Goal: Contribute content

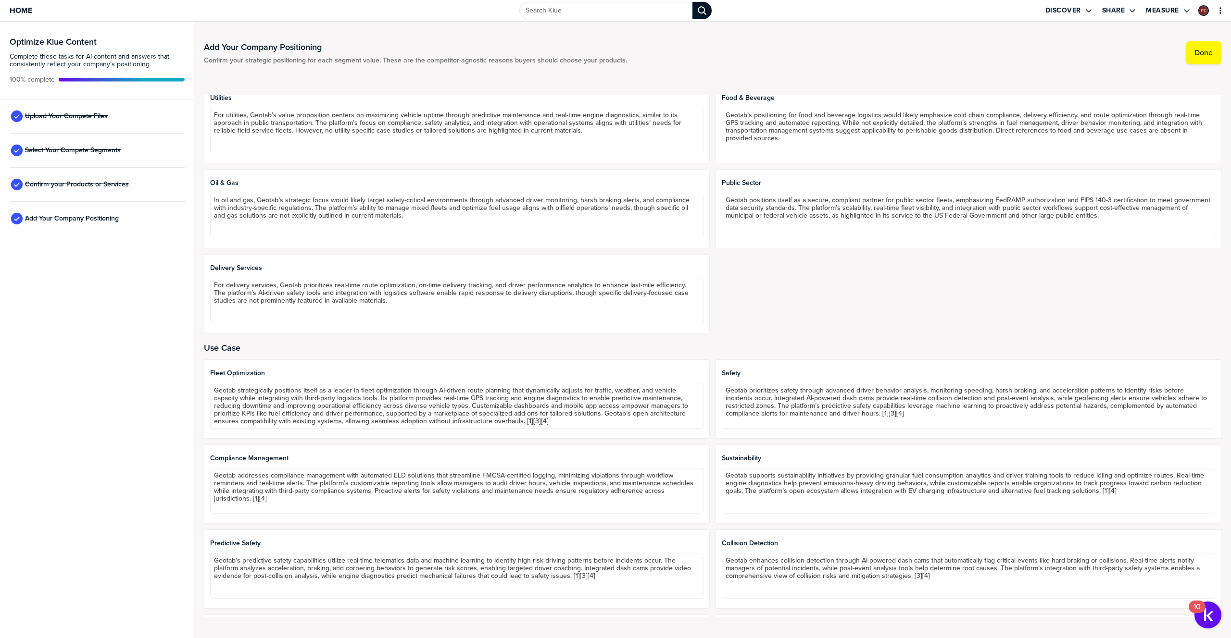
scroll to position [635, 0]
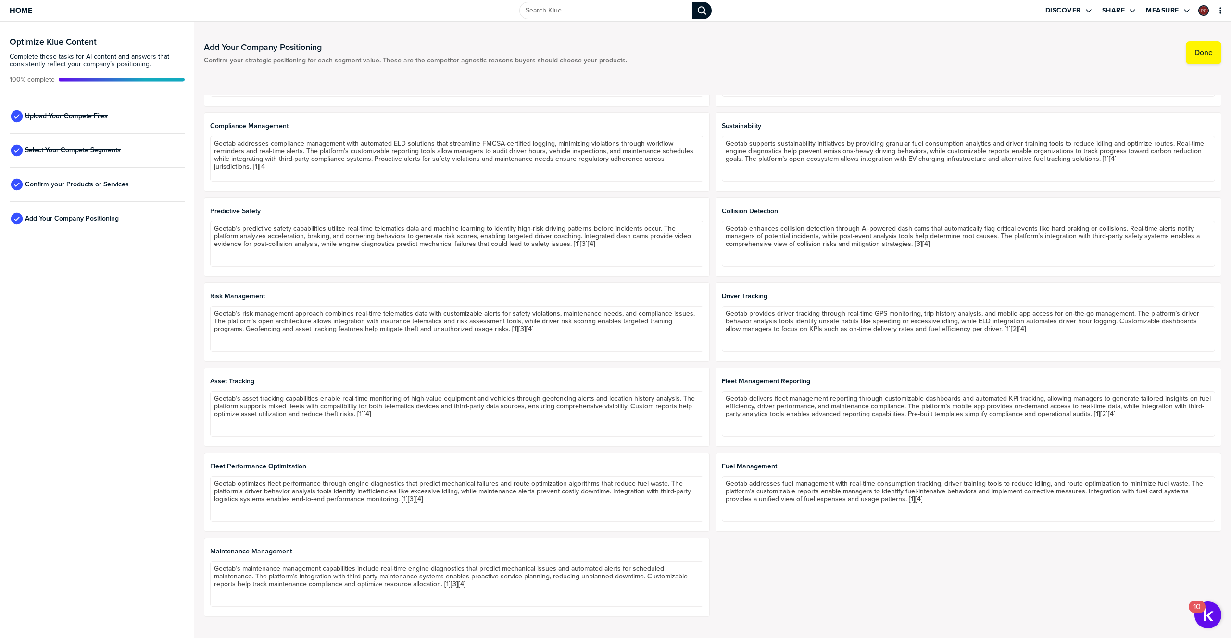
click at [78, 117] on span "Upload Your Compete Files" at bounding box center [66, 116] width 83 height 8
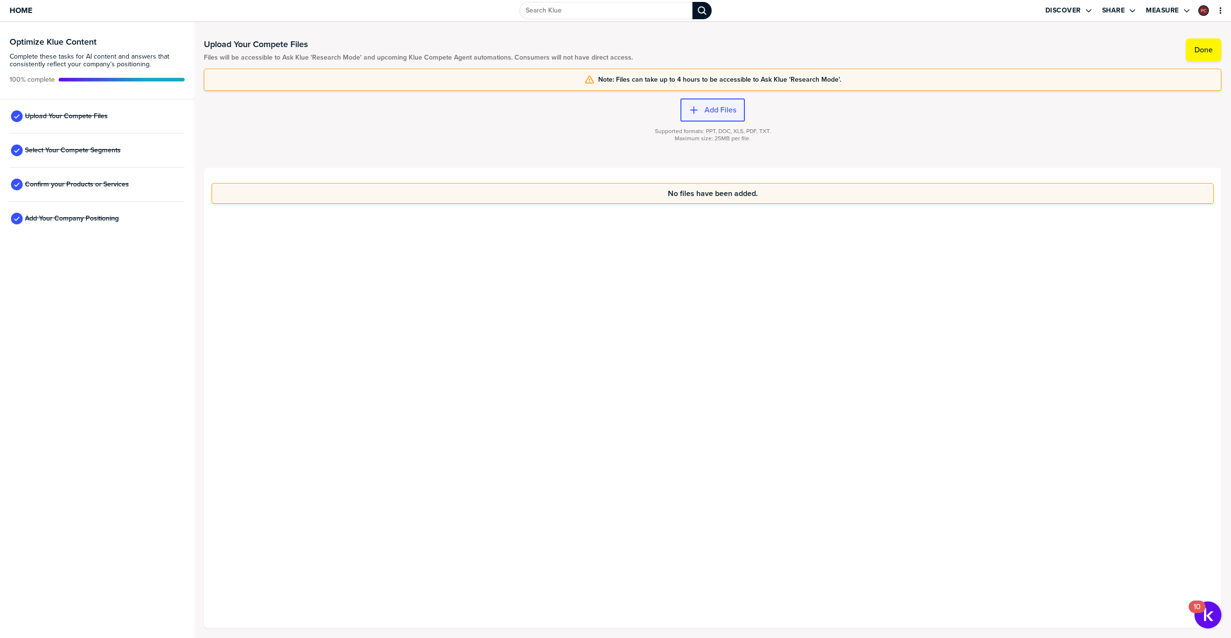
click at [707, 113] on label "Add Files" at bounding box center [720, 110] width 32 height 10
click at [706, 113] on label "Add Files" at bounding box center [720, 110] width 32 height 10
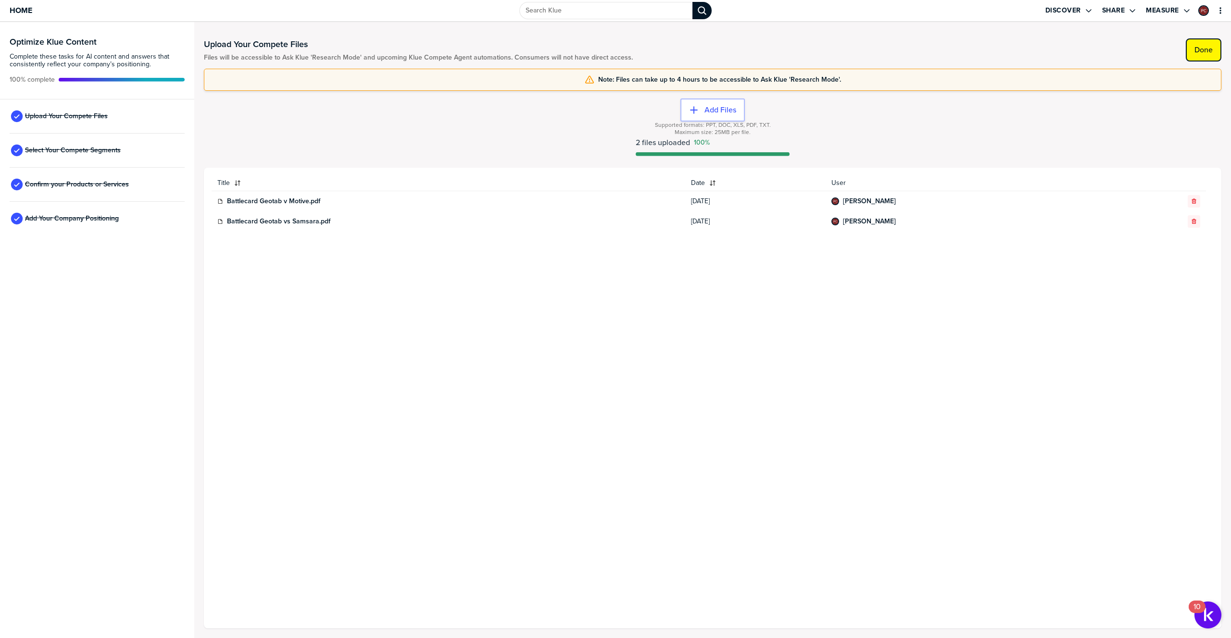
click at [1201, 50] on label "Done" at bounding box center [1203, 50] width 18 height 10
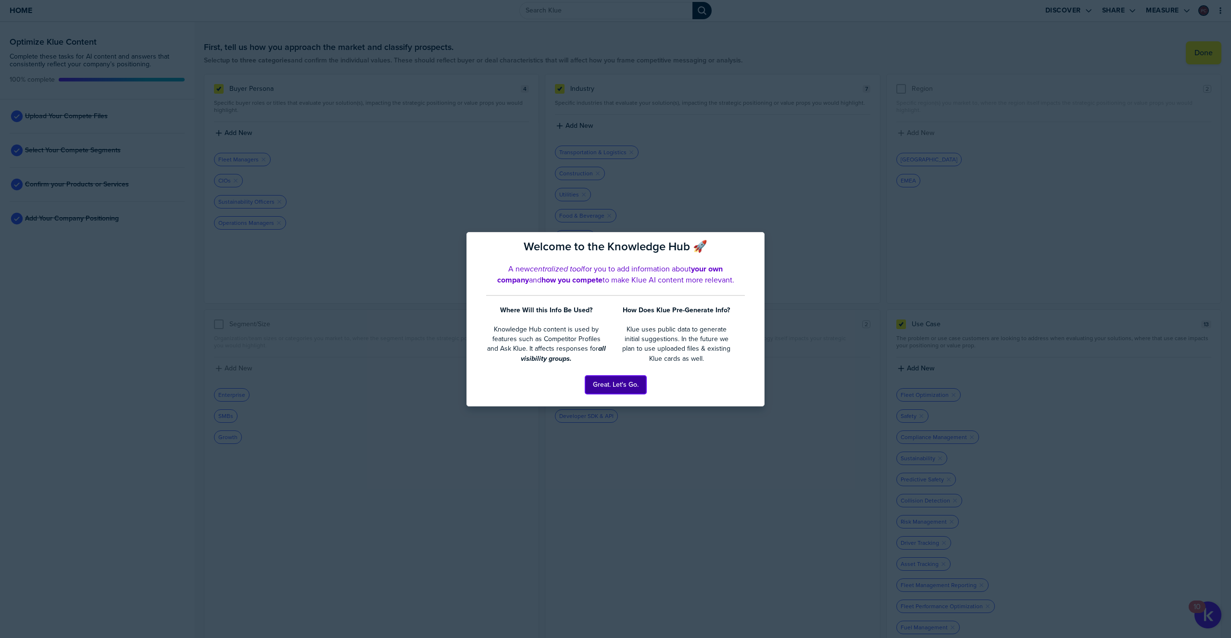
click at [620, 382] on button "Great. Let's Go." at bounding box center [615, 385] width 61 height 18
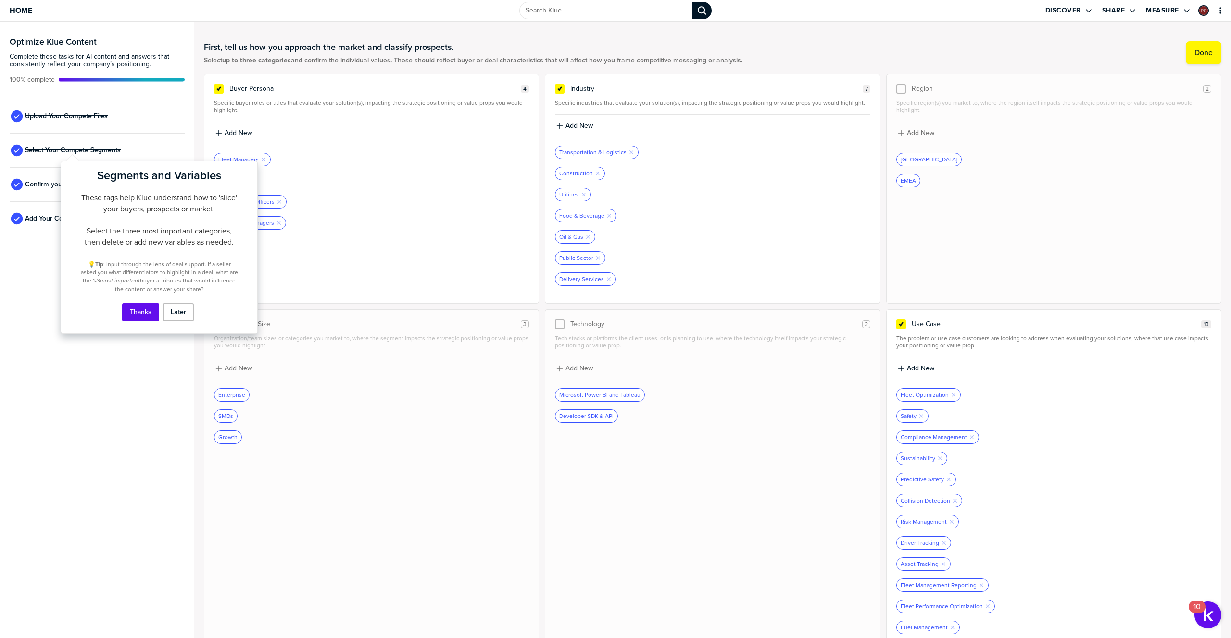
click at [32, 141] on div "Select Your Compete Segments" at bounding box center [97, 151] width 175 height 34
click at [35, 144] on div "Select Your Compete Segments" at bounding box center [97, 151] width 175 height 34
click at [37, 181] on span "Confirm your Products or Services" at bounding box center [77, 185] width 104 height 8
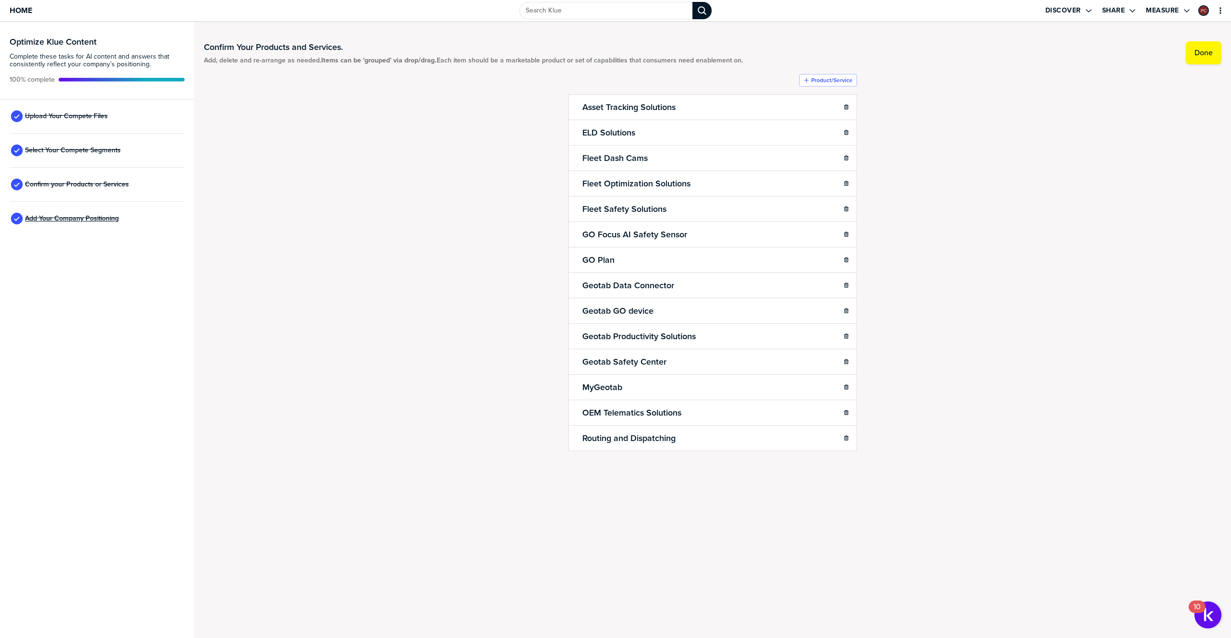
click at [51, 221] on span "Add Your Company Positioning" at bounding box center [72, 219] width 94 height 8
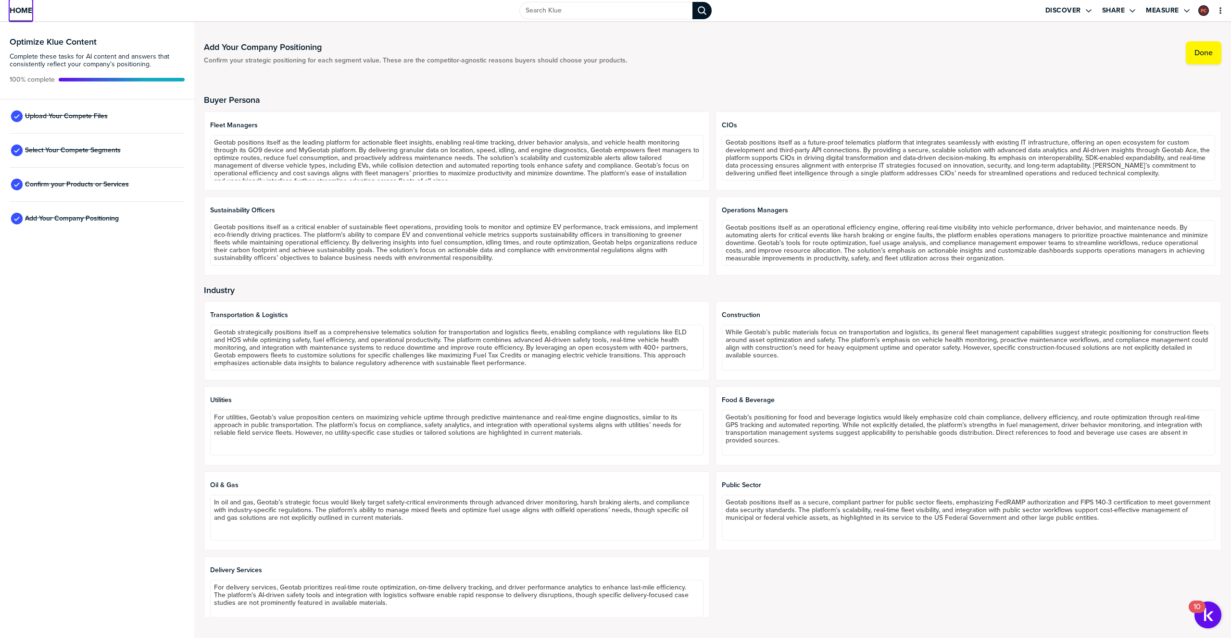
click at [20, 13] on span "Home" at bounding box center [21, 10] width 23 height 8
